Goal: Task Accomplishment & Management: Use online tool/utility

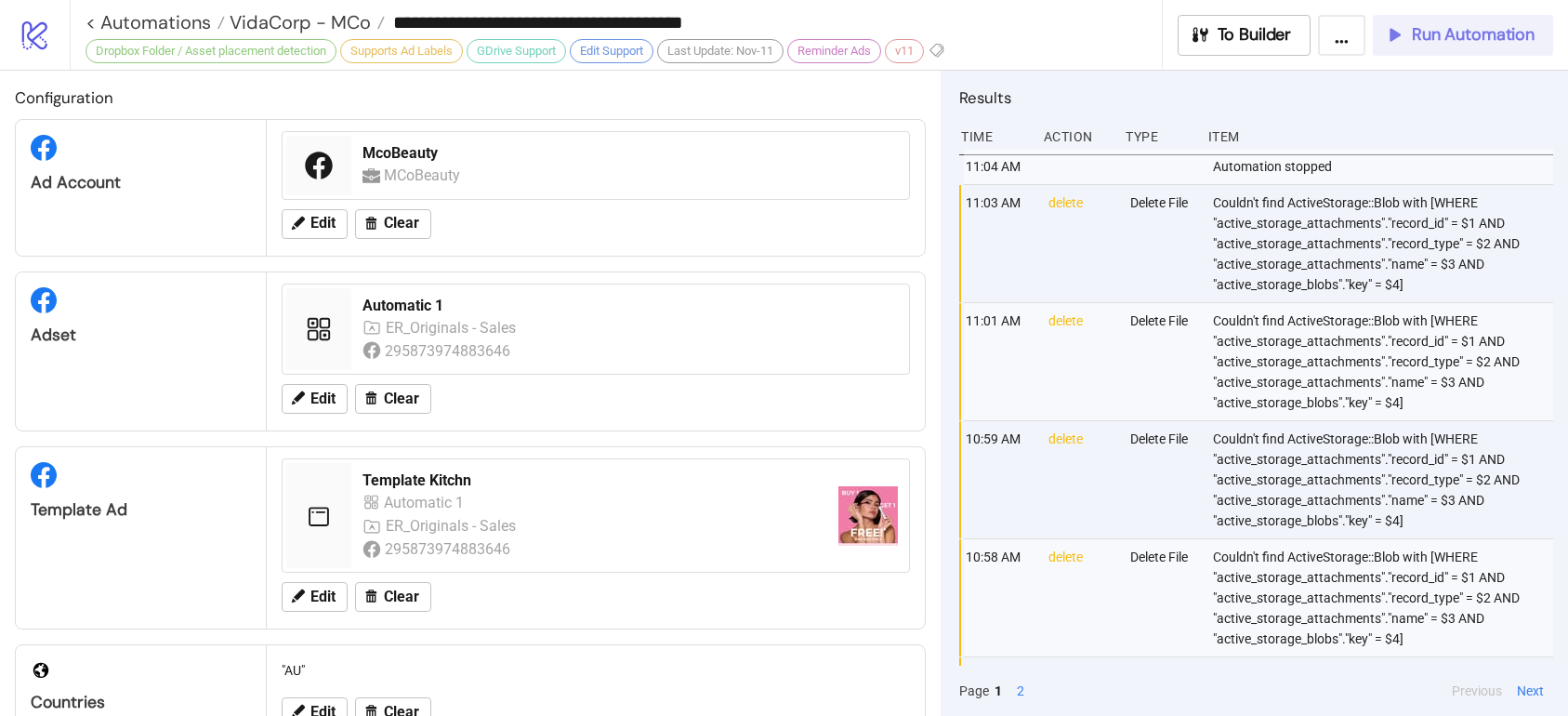
scroll to position [754, 0]
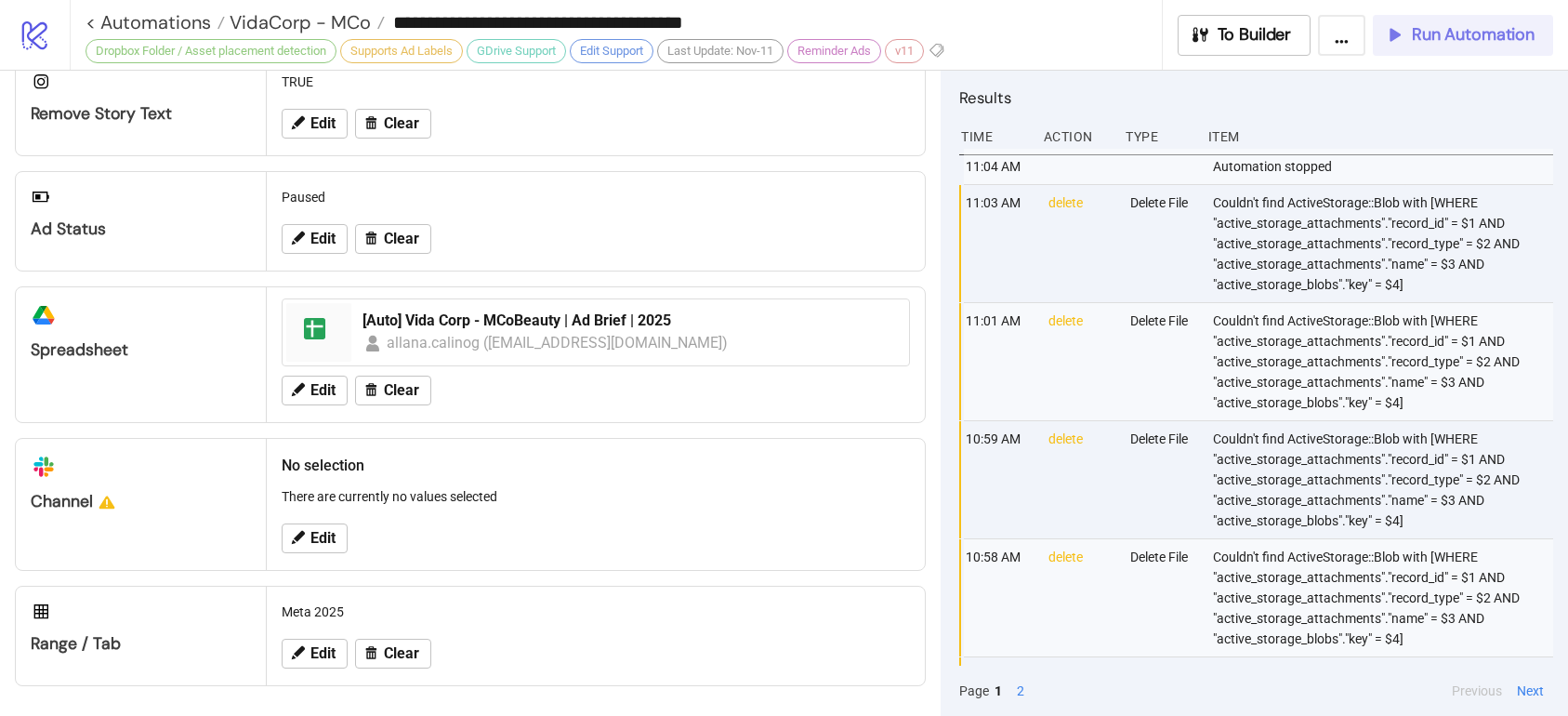
click at [1494, 53] on button "Run Automation" at bounding box center [1464, 35] width 181 height 41
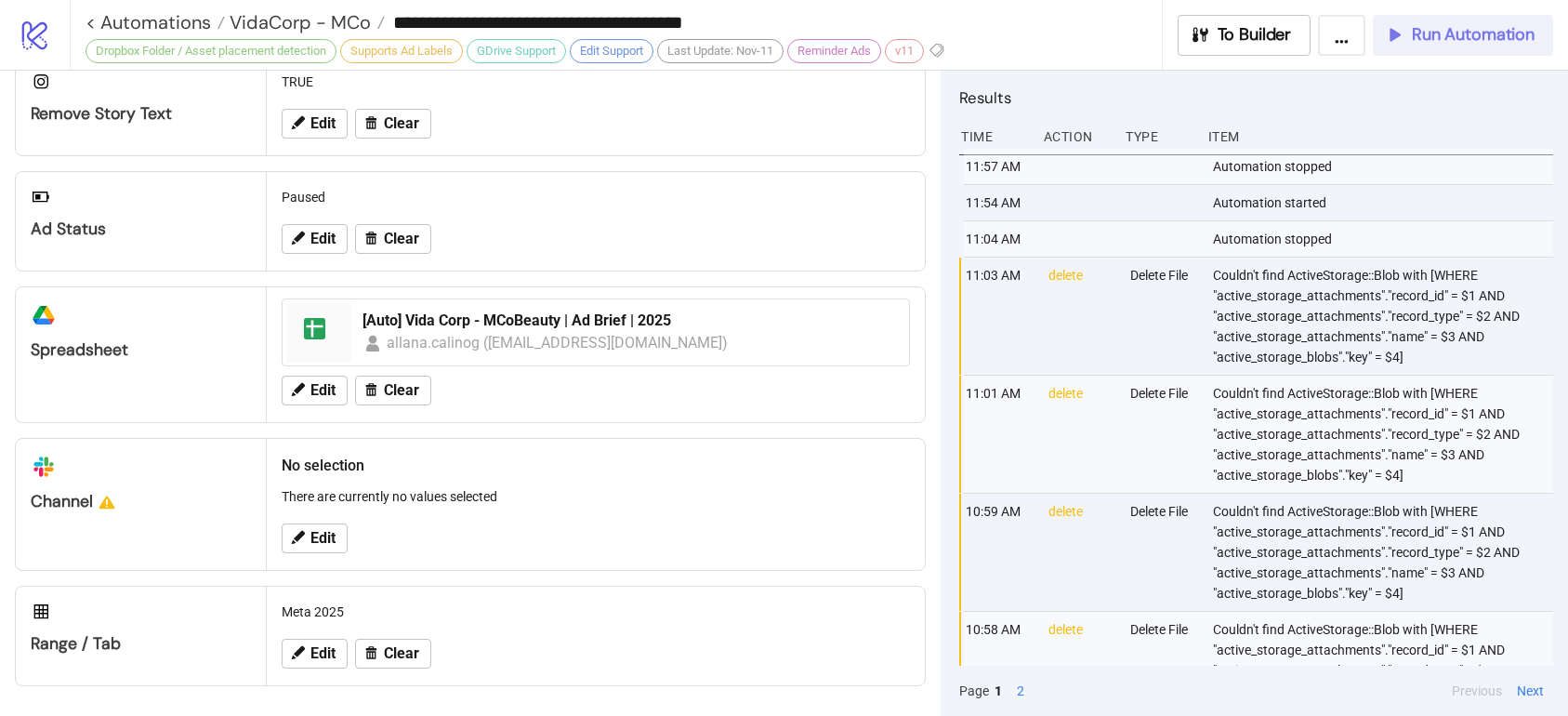
click at [1410, 43] on div "Run Automation" at bounding box center [1460, 35] width 151 height 22
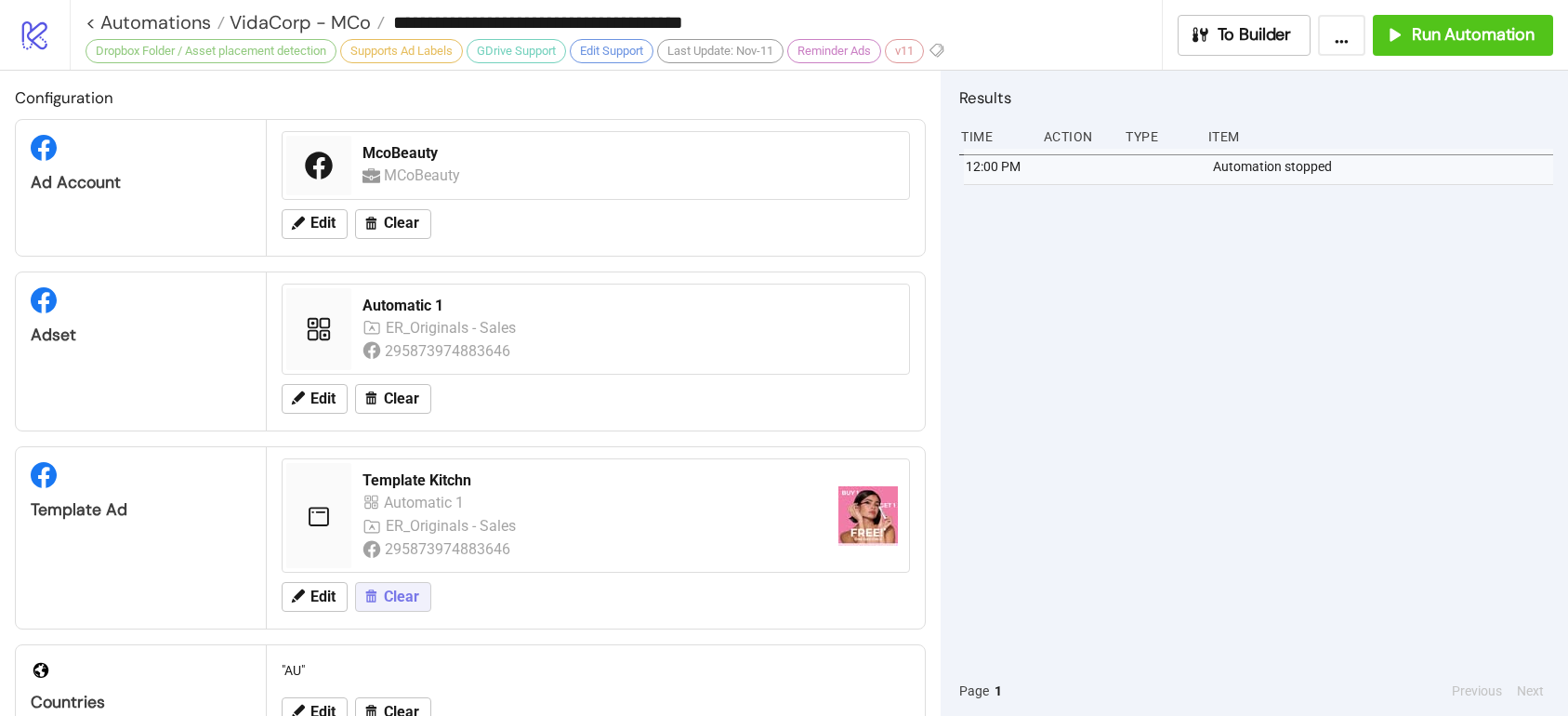
click at [410, 605] on span "Clear" at bounding box center [402, 596] width 36 height 17
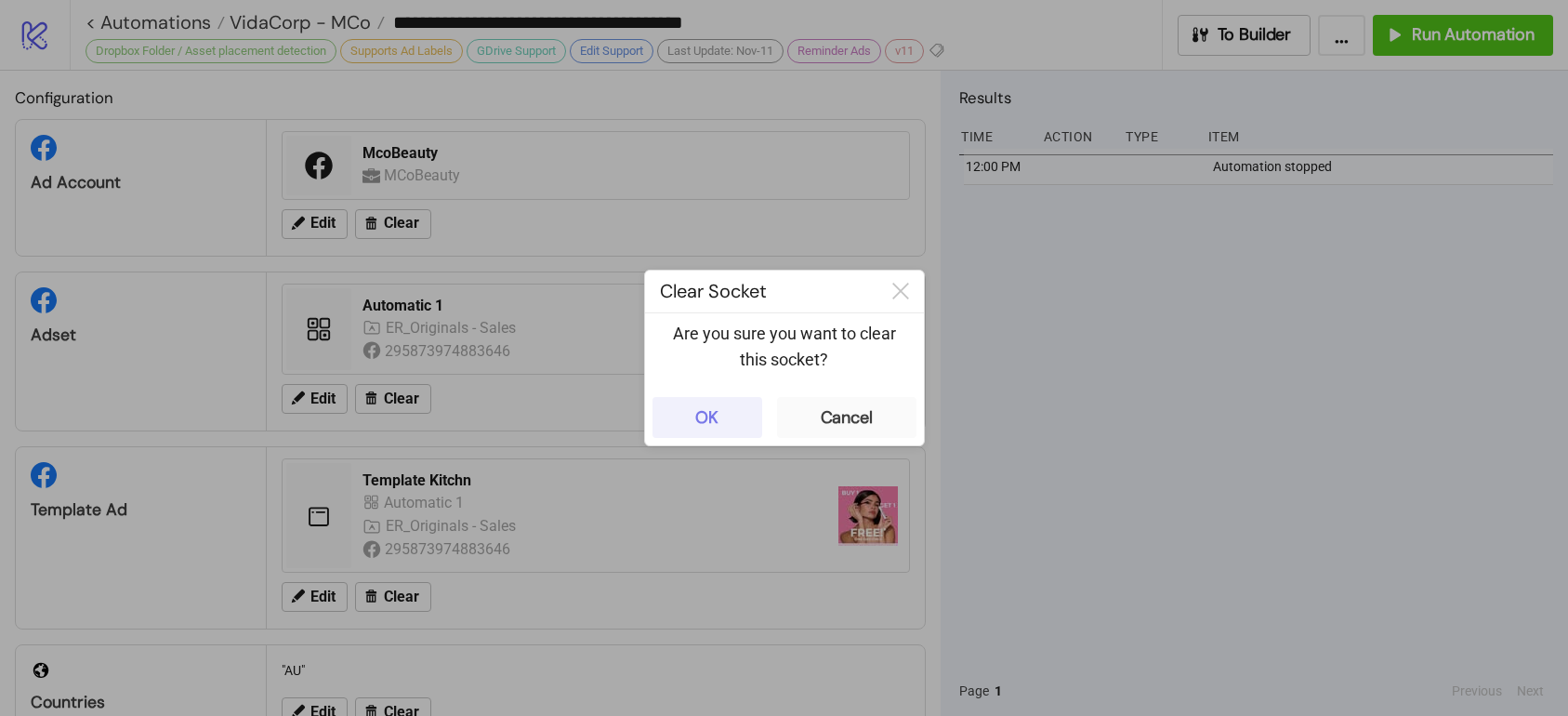
click at [742, 408] on button "OK" at bounding box center [707, 417] width 110 height 41
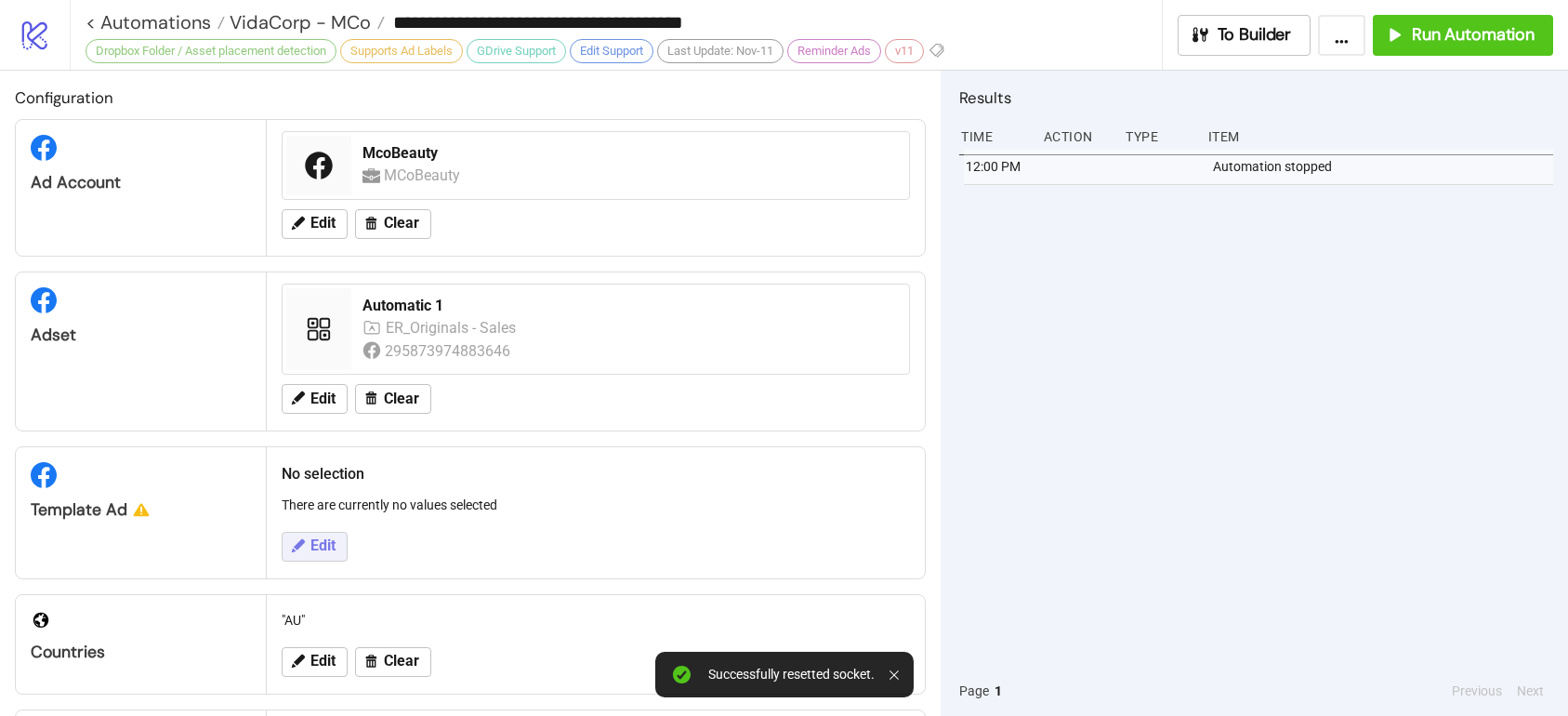
click at [308, 544] on button "Edit" at bounding box center [314, 546] width 66 height 30
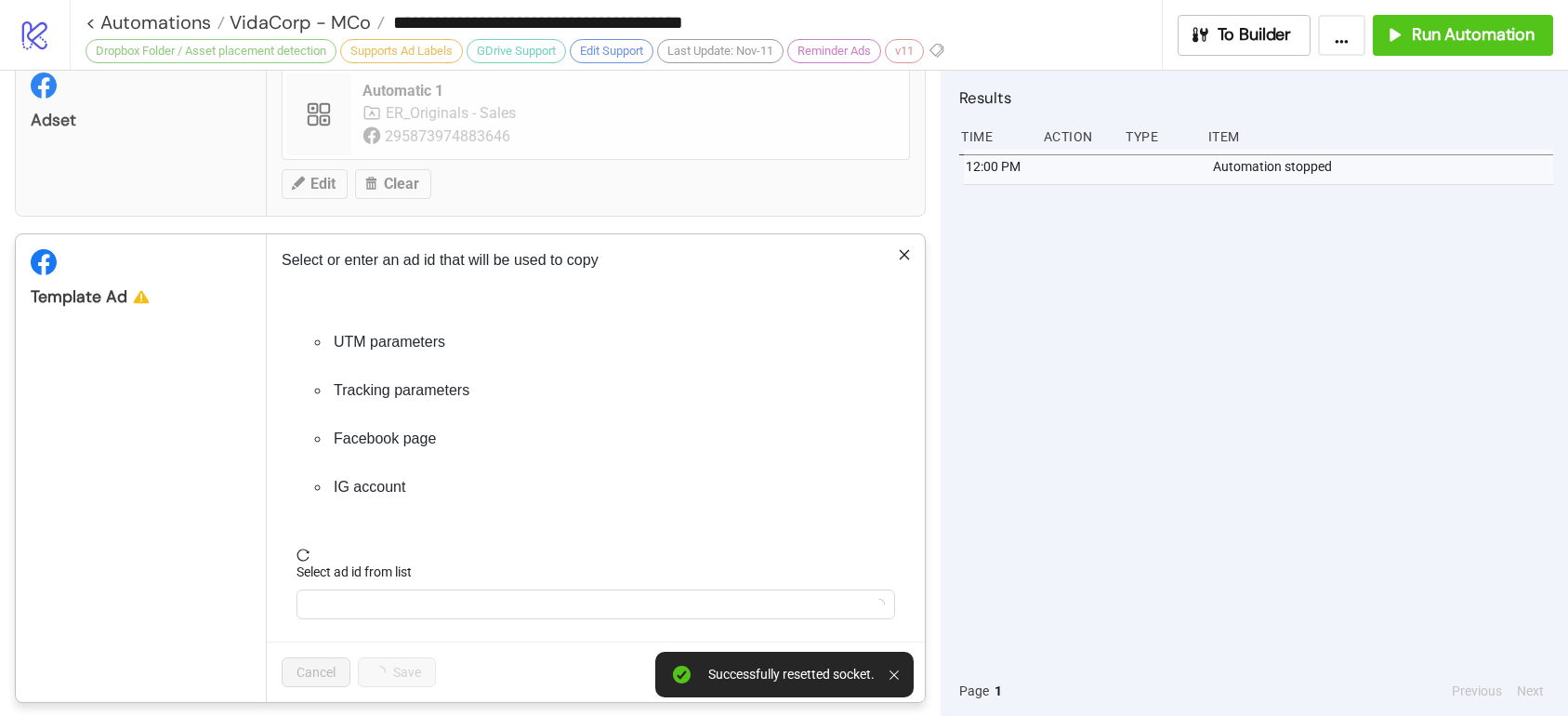
scroll to position [353, 0]
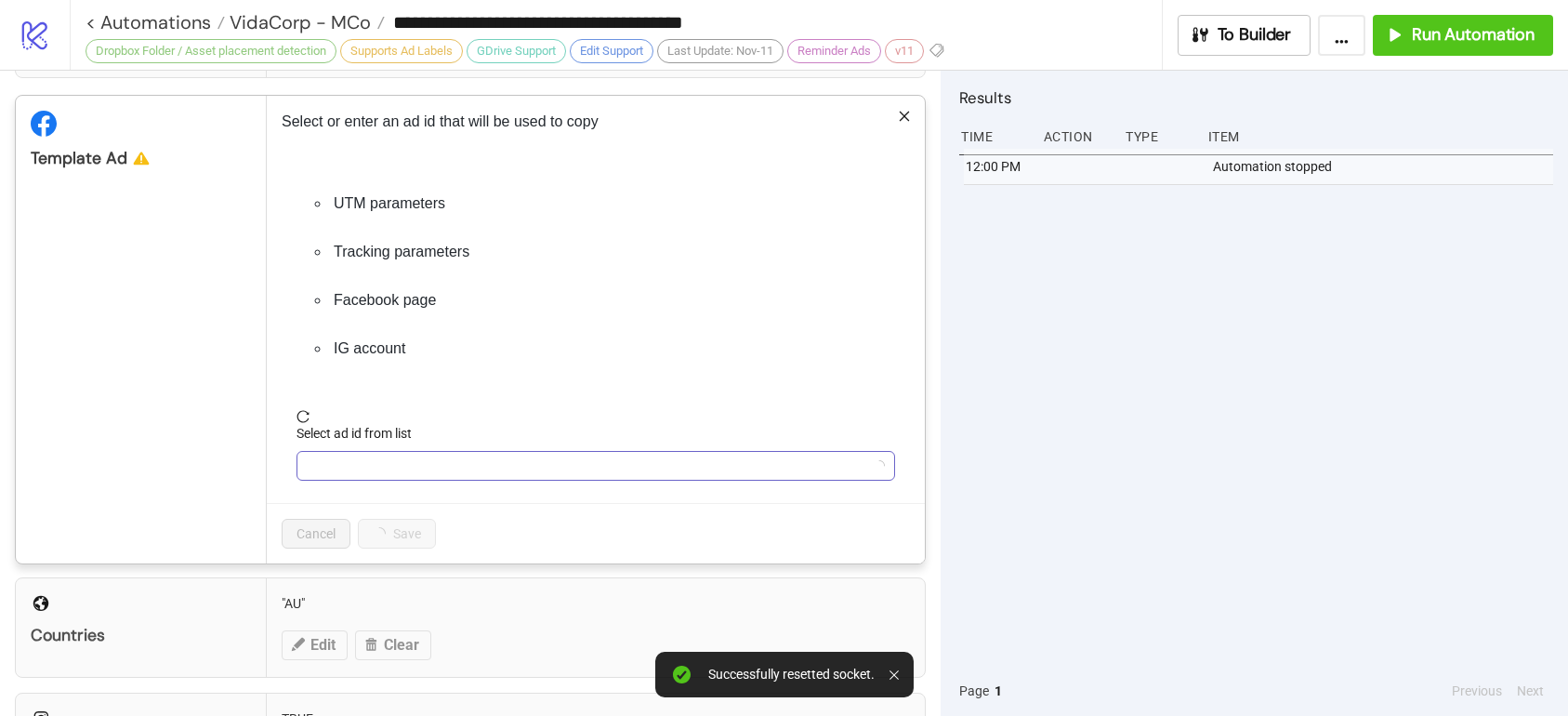
click at [388, 465] on input "Select ad id from list" at bounding box center [587, 466] width 559 height 28
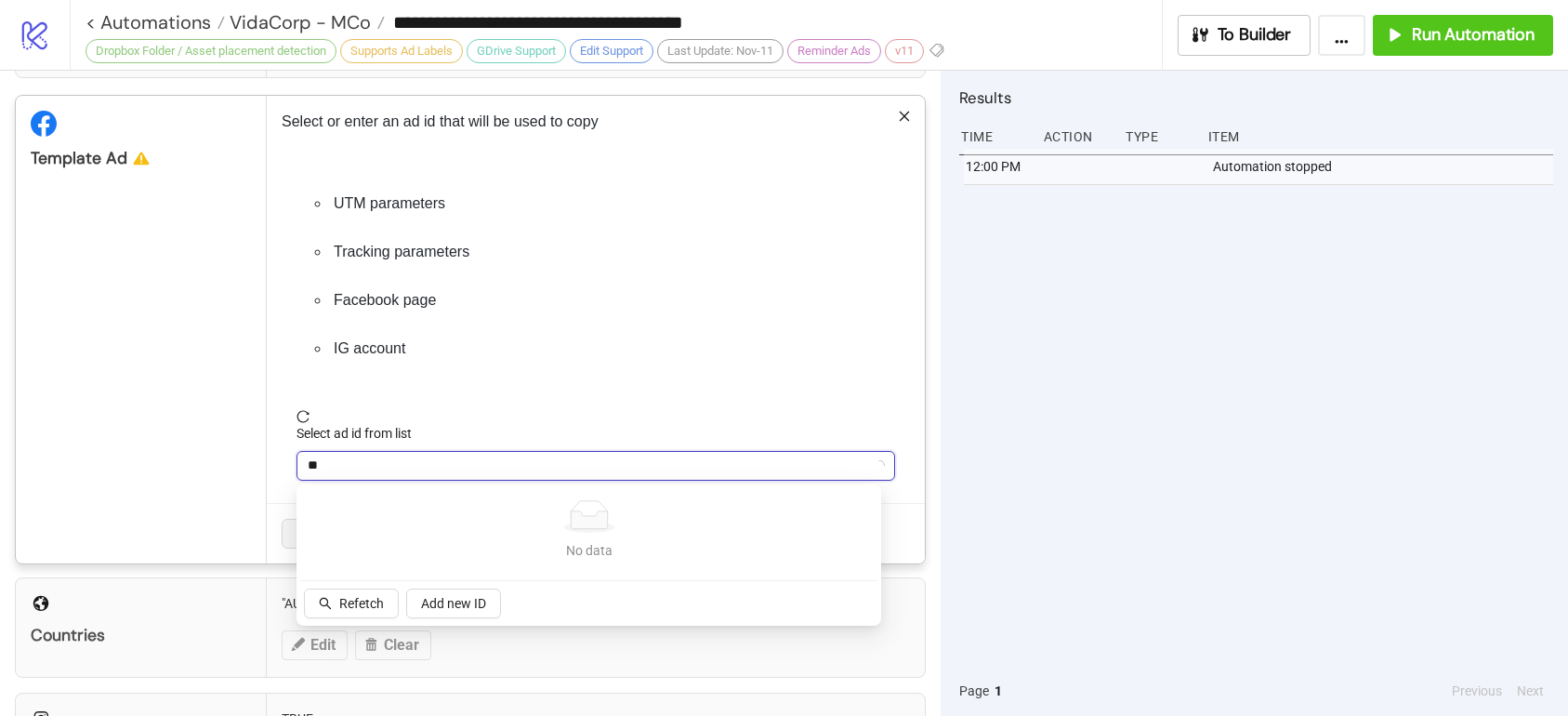
type input "*"
type input "********"
click at [365, 591] on button "Refetch" at bounding box center [352, 603] width 95 height 30
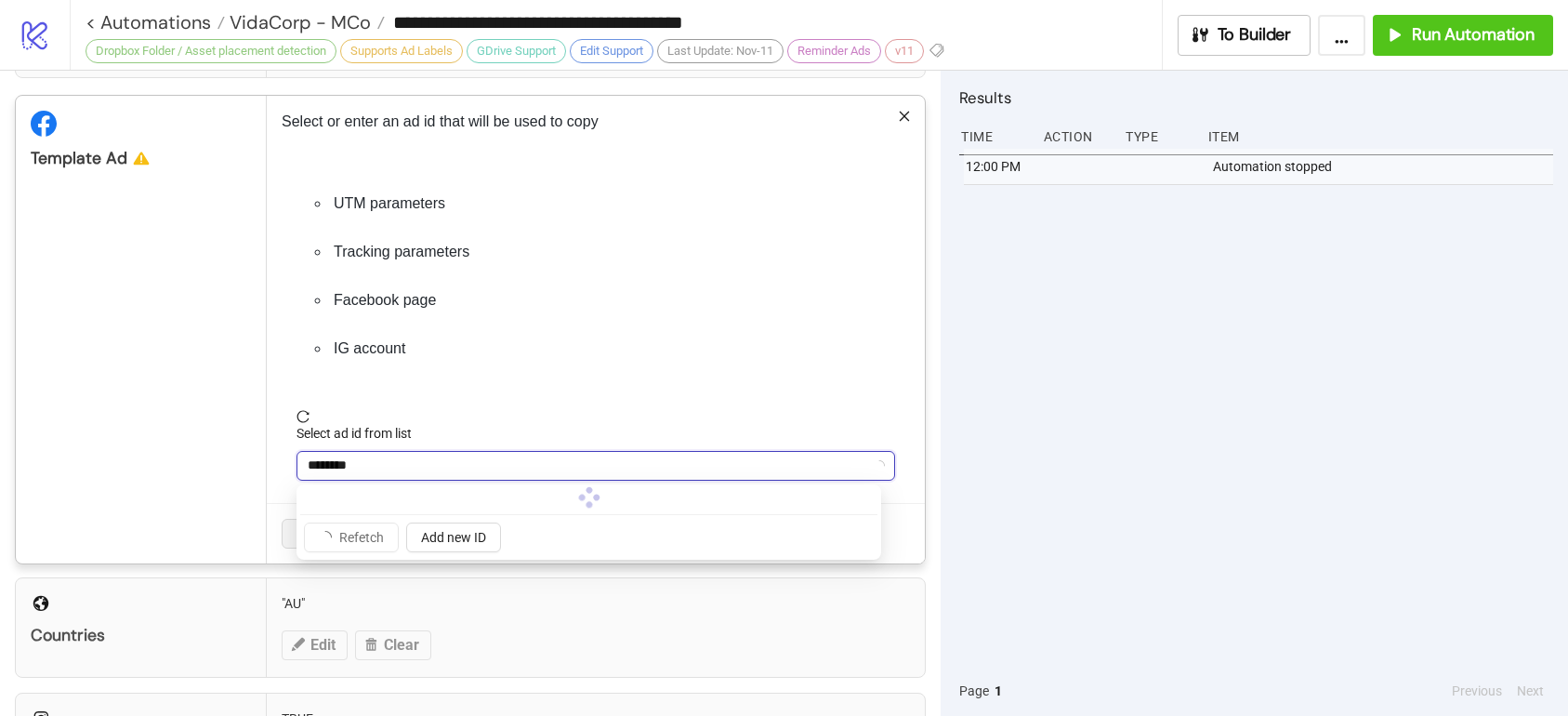
click at [400, 468] on input "********" at bounding box center [587, 466] width 559 height 28
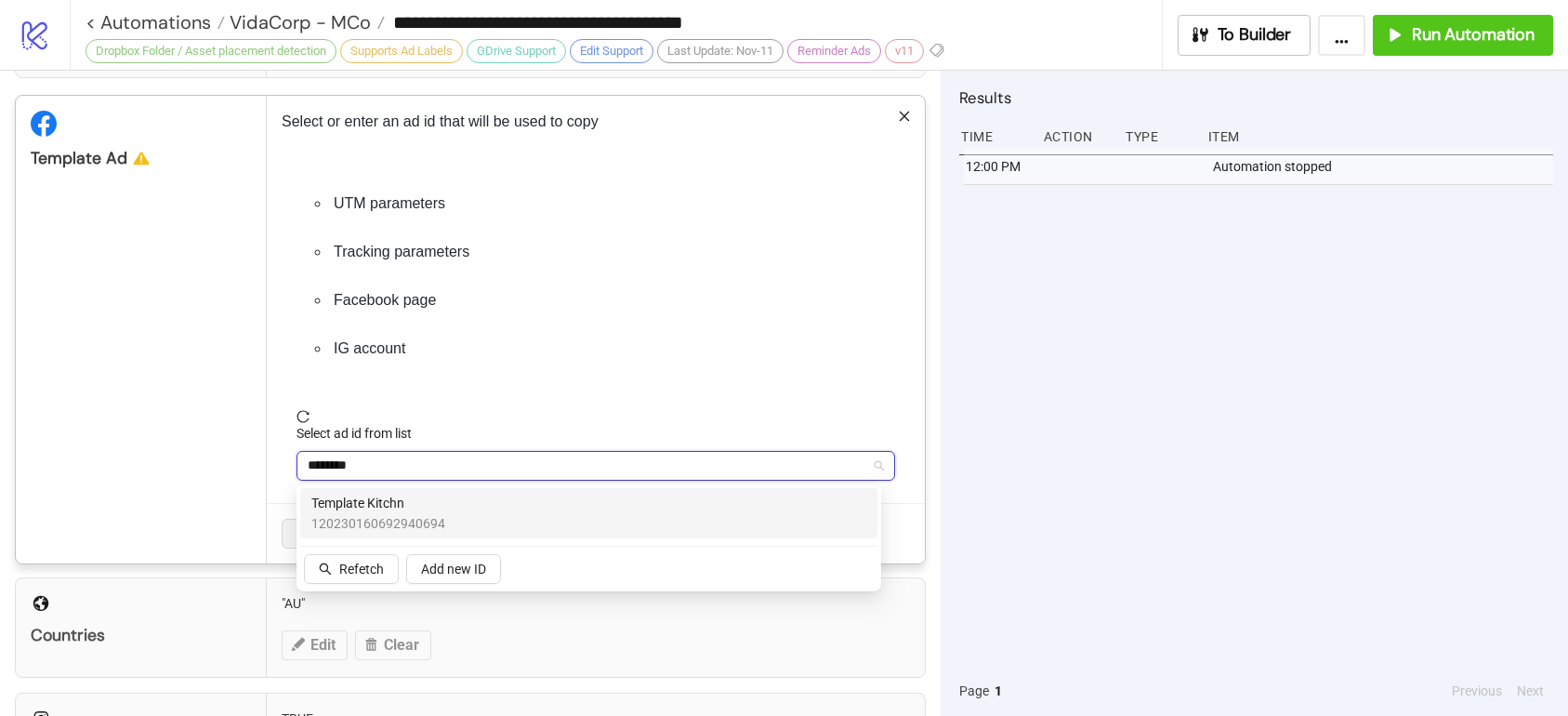
click at [410, 506] on span "Template Kitchn" at bounding box center [378, 503] width 134 height 21
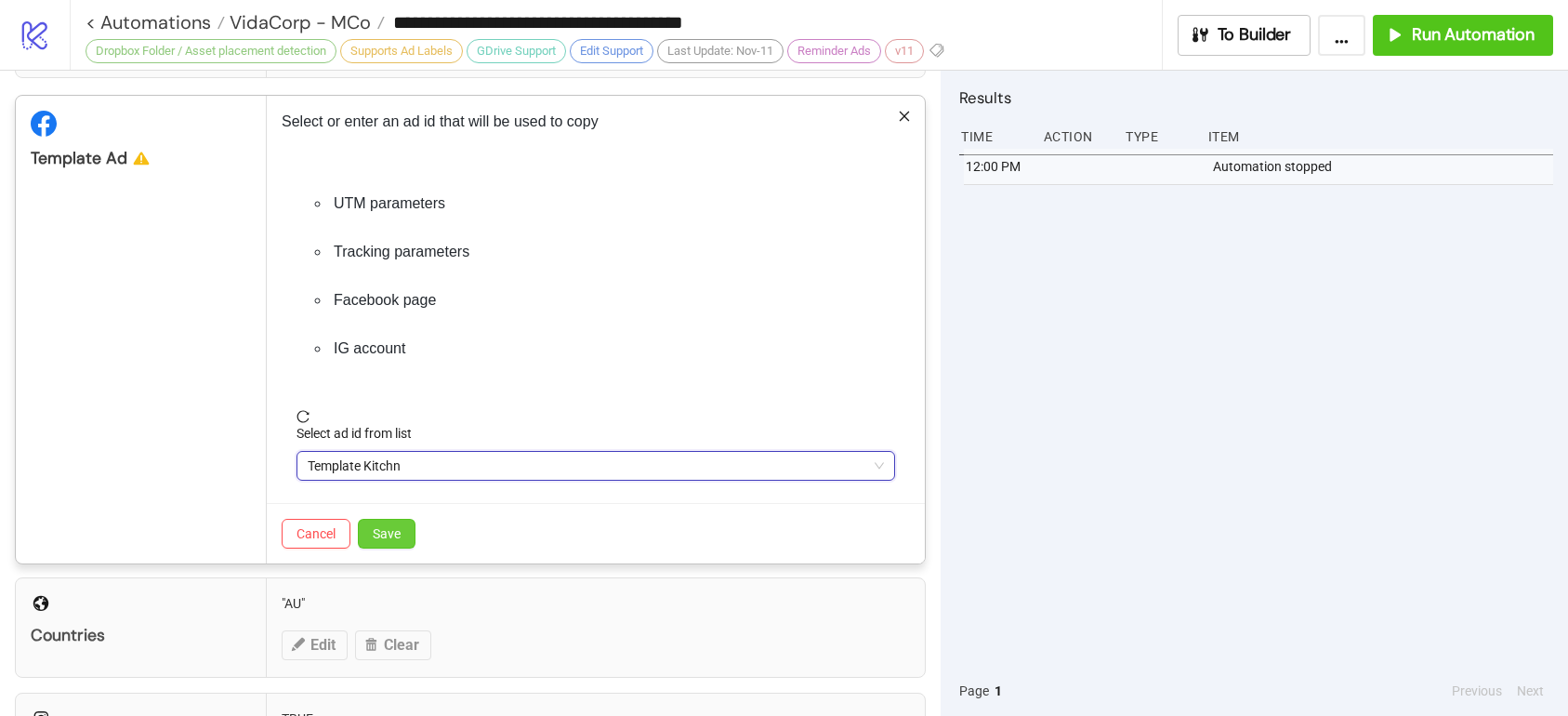
click at [409, 539] on button "Save" at bounding box center [387, 534] width 58 height 30
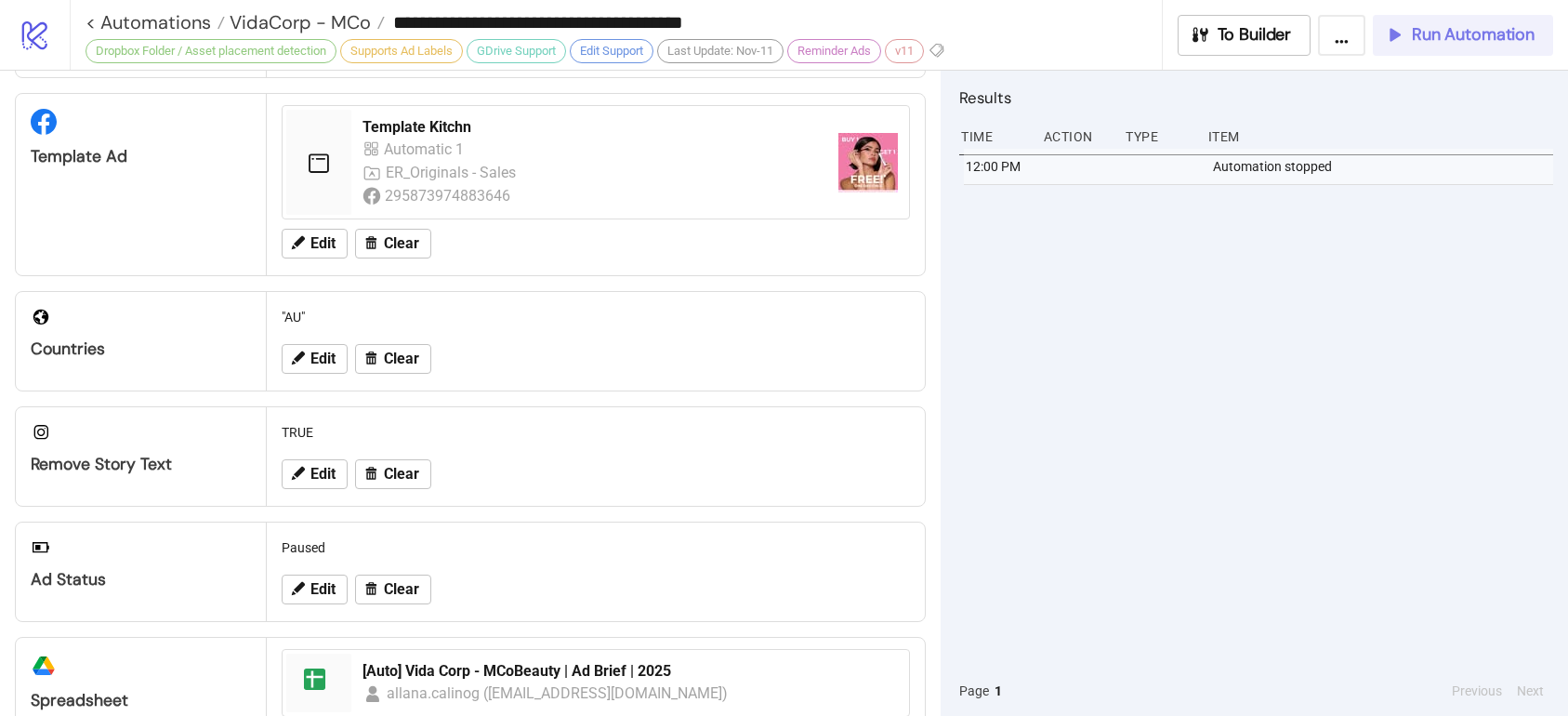
click at [1500, 31] on span "Run Automation" at bounding box center [1474, 35] width 123 height 22
